Goal: Task Accomplishment & Management: Manage account settings

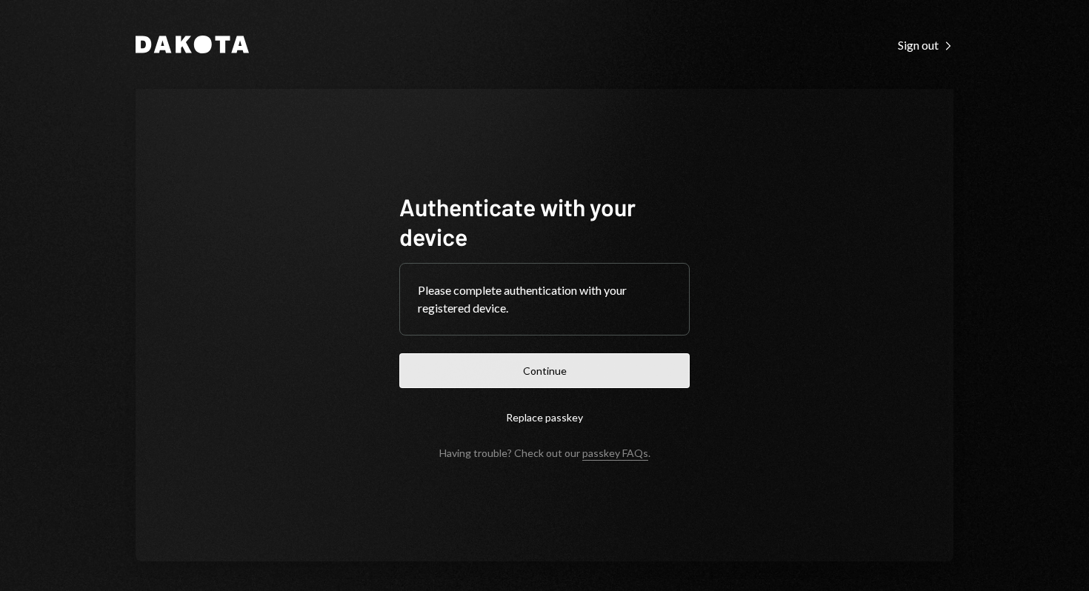
click at [517, 370] on button "Continue" at bounding box center [544, 370] width 290 height 35
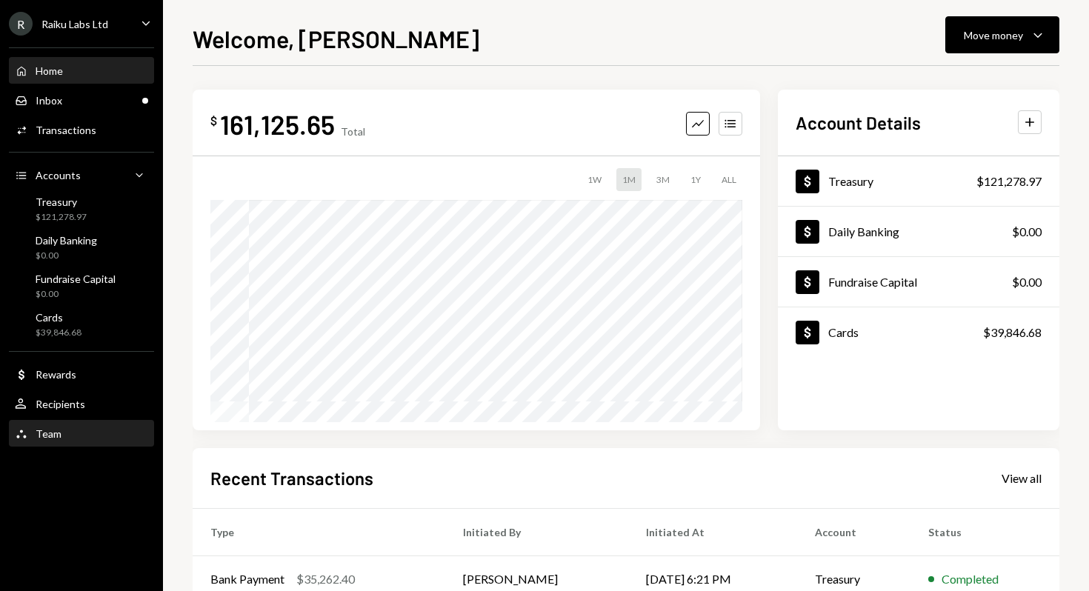
click at [50, 444] on div "Team Team" at bounding box center [81, 433] width 133 height 25
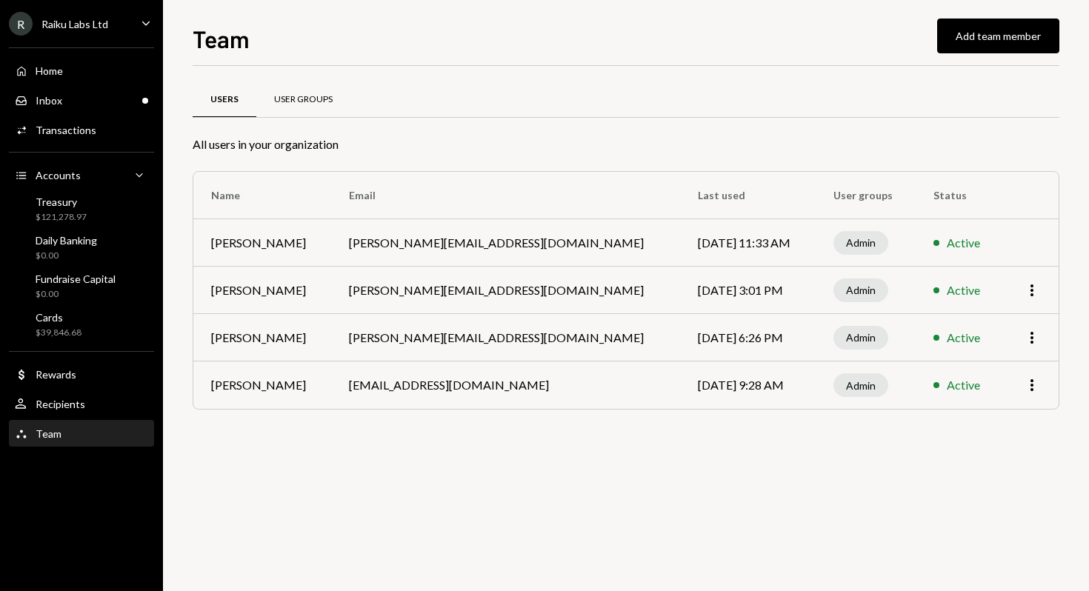
click at [282, 99] on div "User Groups" at bounding box center [303, 99] width 59 height 13
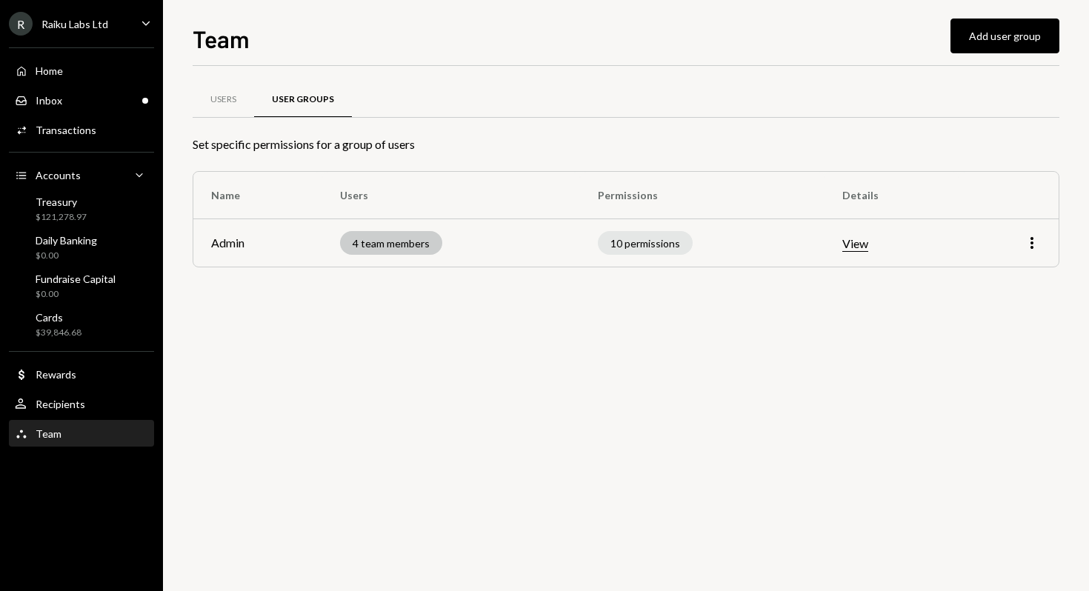
click at [403, 246] on div "4 team members" at bounding box center [391, 243] width 102 height 24
click at [864, 242] on button "View" at bounding box center [855, 244] width 26 height 16
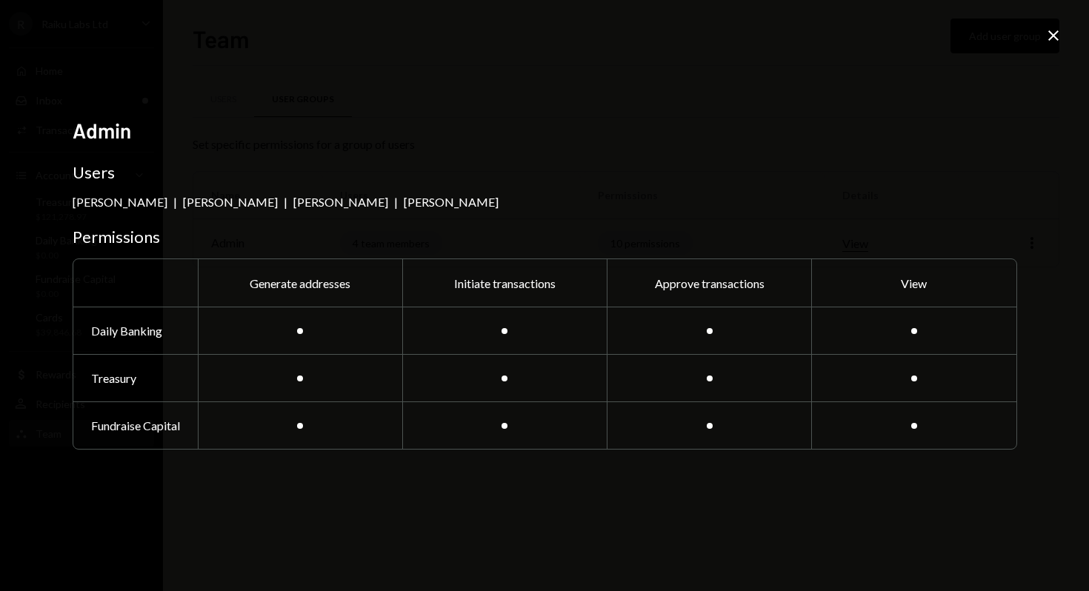
click at [1058, 28] on icon "Close" at bounding box center [1053, 36] width 18 height 18
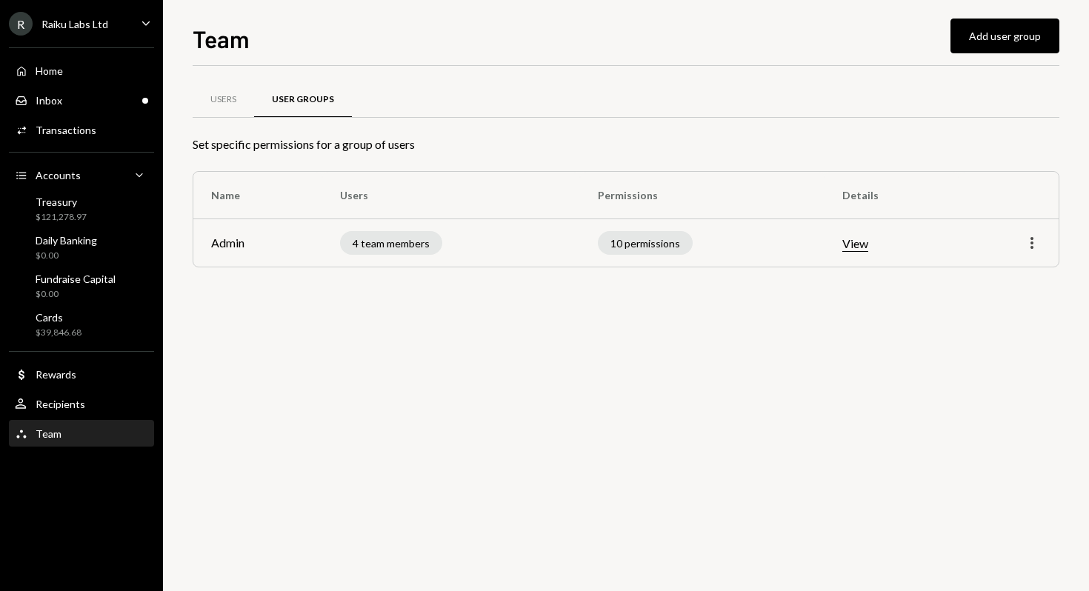
click at [1034, 243] on icon "More" at bounding box center [1032, 243] width 18 height 18
click at [998, 273] on div "Edit" at bounding box center [998, 274] width 74 height 26
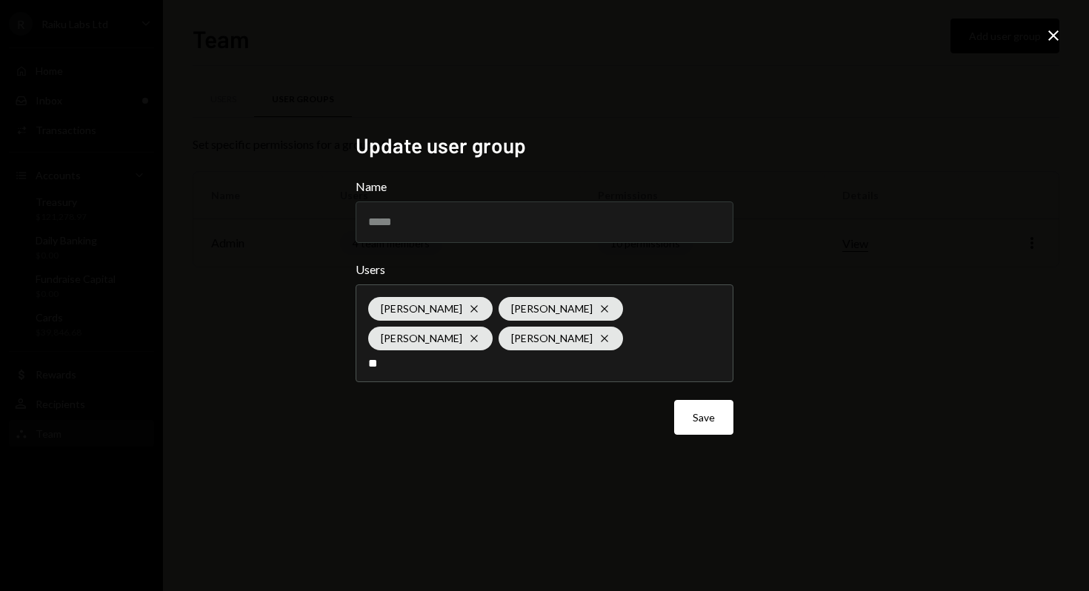
type input "*"
click at [1053, 36] on icon at bounding box center [1053, 35] width 10 height 10
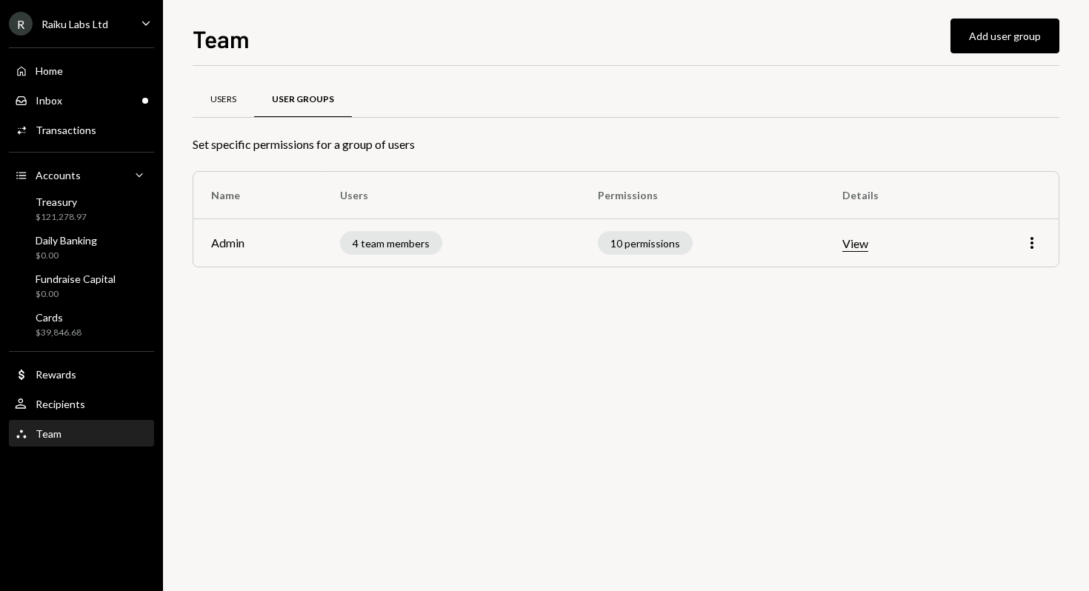
click at [223, 98] on div "Users" at bounding box center [223, 99] width 26 height 13
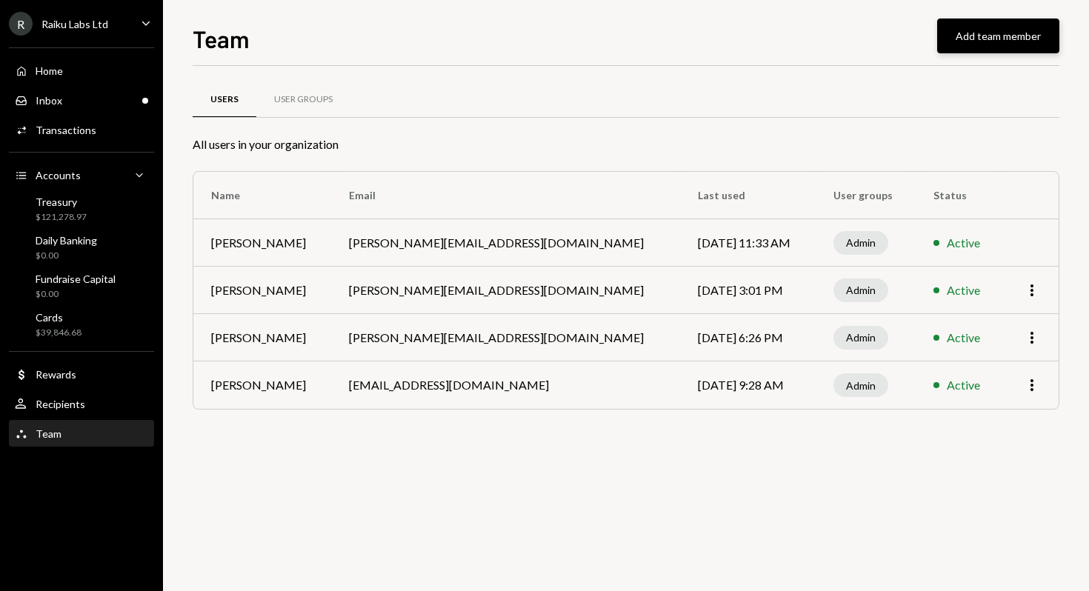
click at [994, 36] on button "Add team member" at bounding box center [998, 36] width 122 height 35
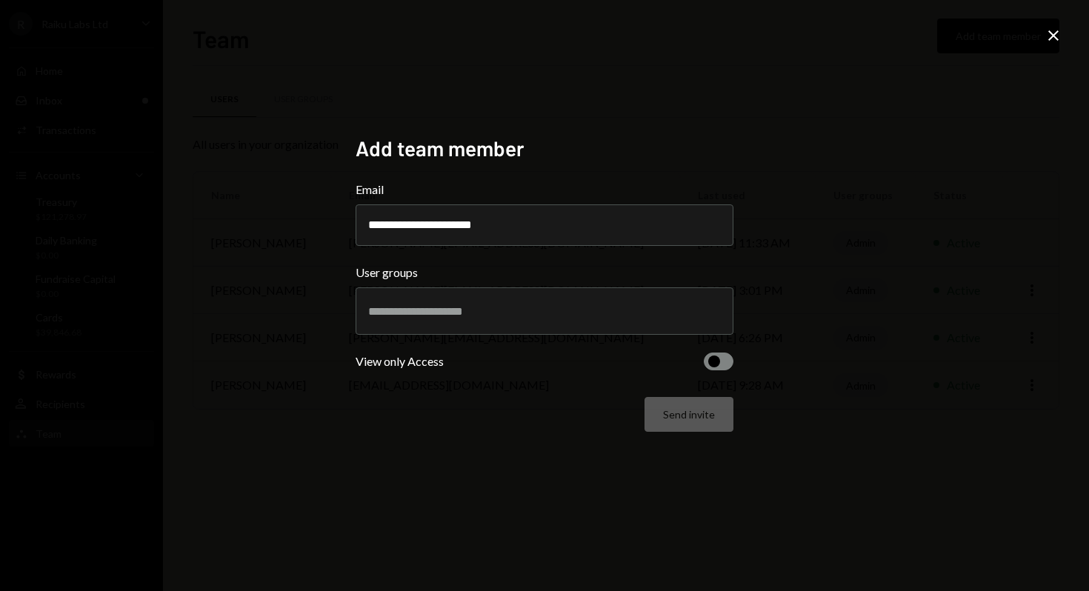
type input "**********"
click at [440, 306] on input "text" at bounding box center [544, 310] width 353 height 13
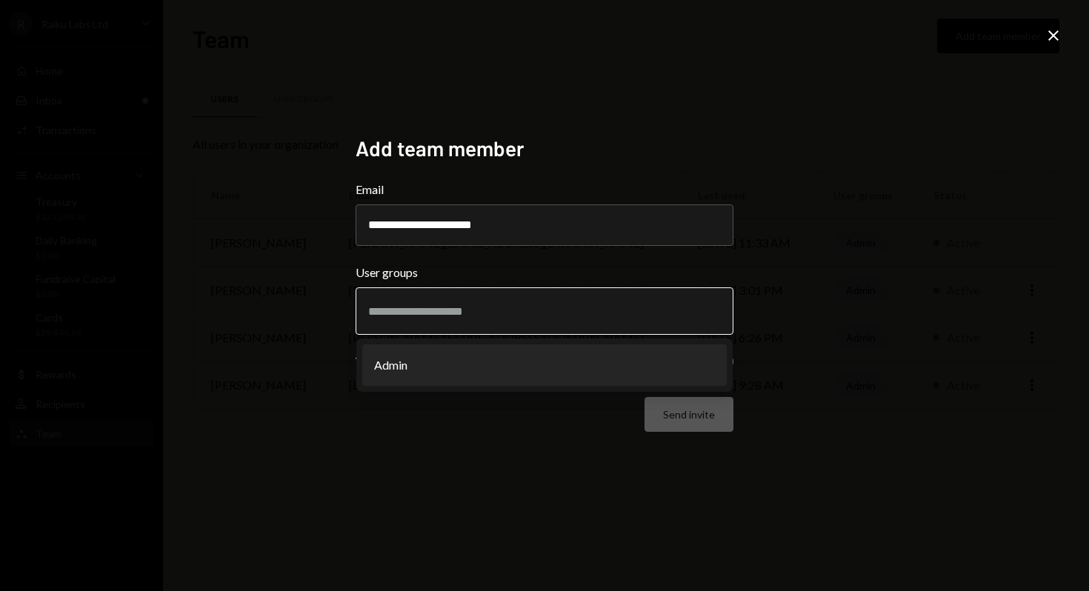
click at [422, 359] on li "Admin" at bounding box center [544, 364] width 364 height 41
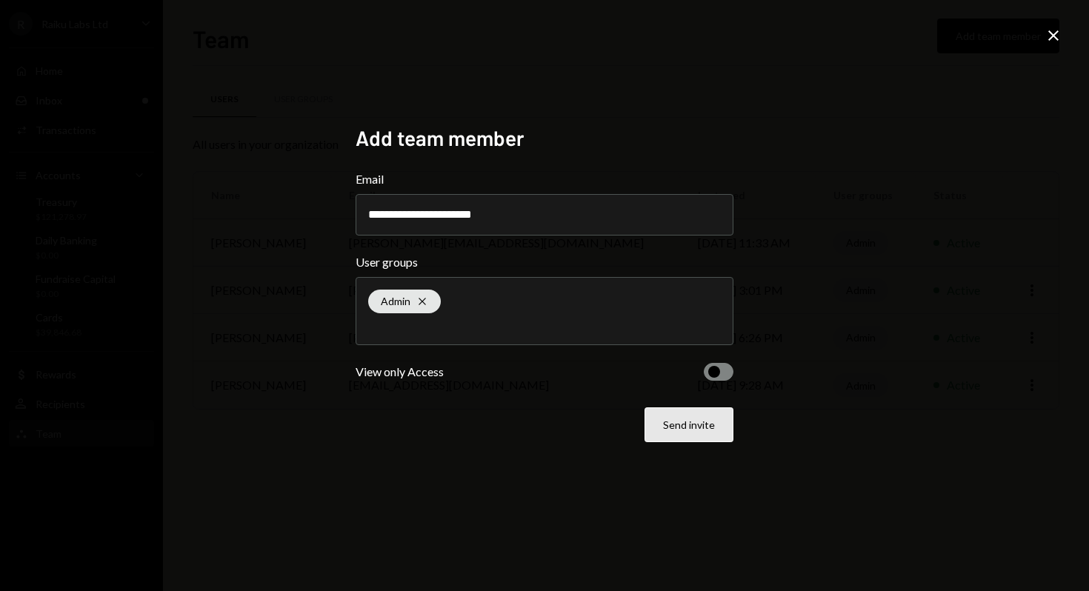
click at [670, 420] on button "Send invite" at bounding box center [688, 424] width 89 height 35
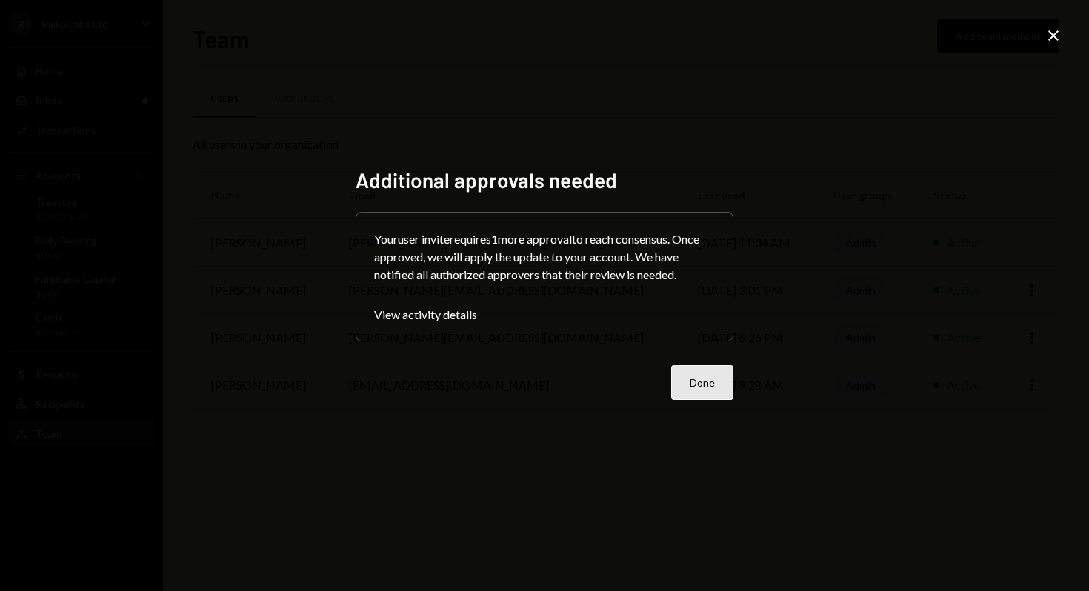
click at [695, 385] on button "Done" at bounding box center [702, 382] width 62 height 35
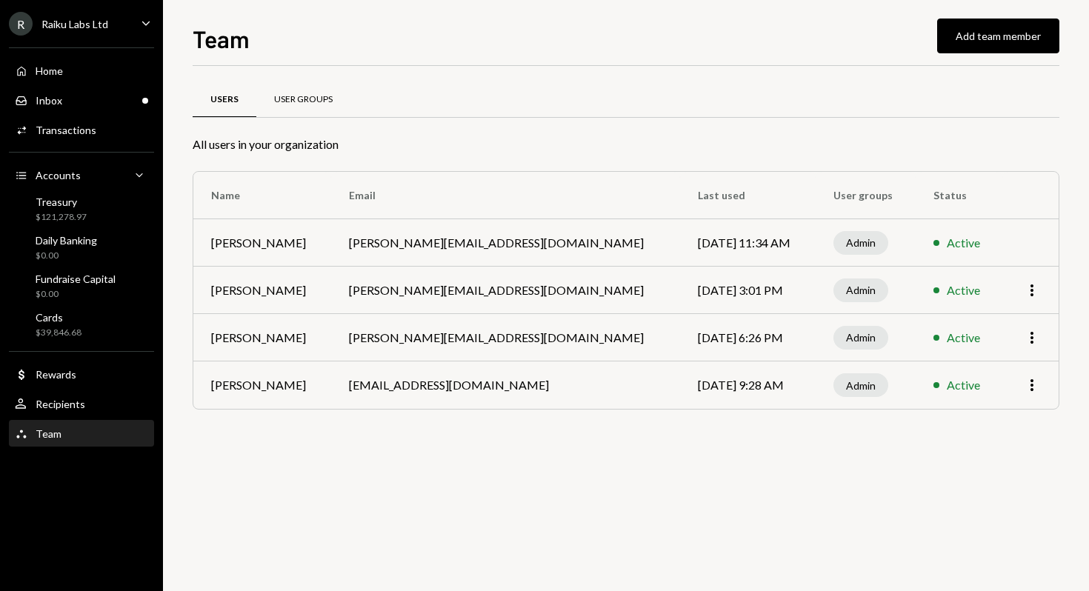
click at [307, 102] on div "User Groups" at bounding box center [303, 99] width 59 height 13
